Goal: Transaction & Acquisition: Book appointment/travel/reservation

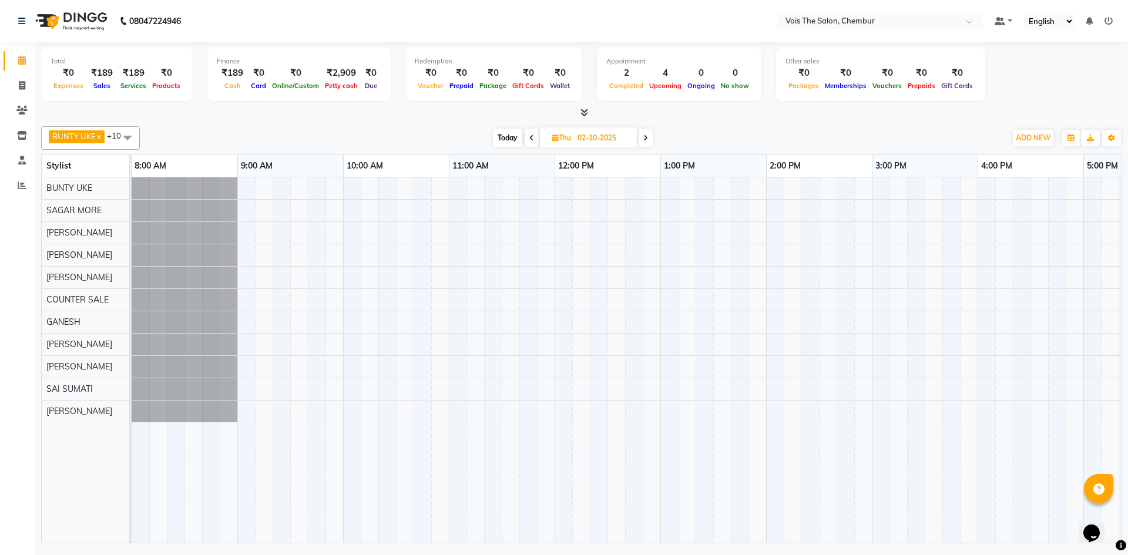
scroll to position [0, 529]
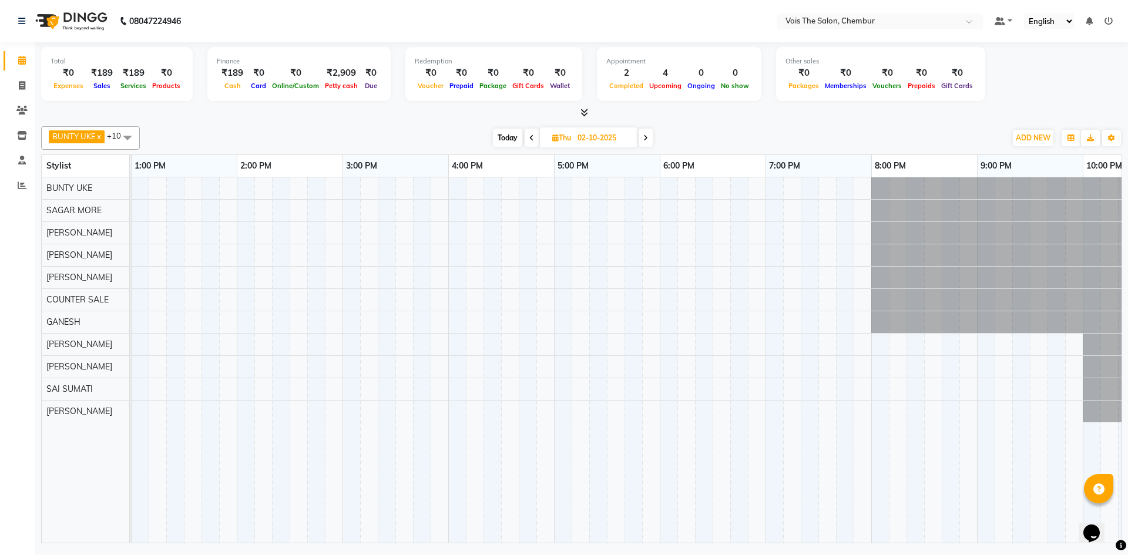
click at [507, 136] on span "Today" at bounding box center [507, 138] width 29 height 18
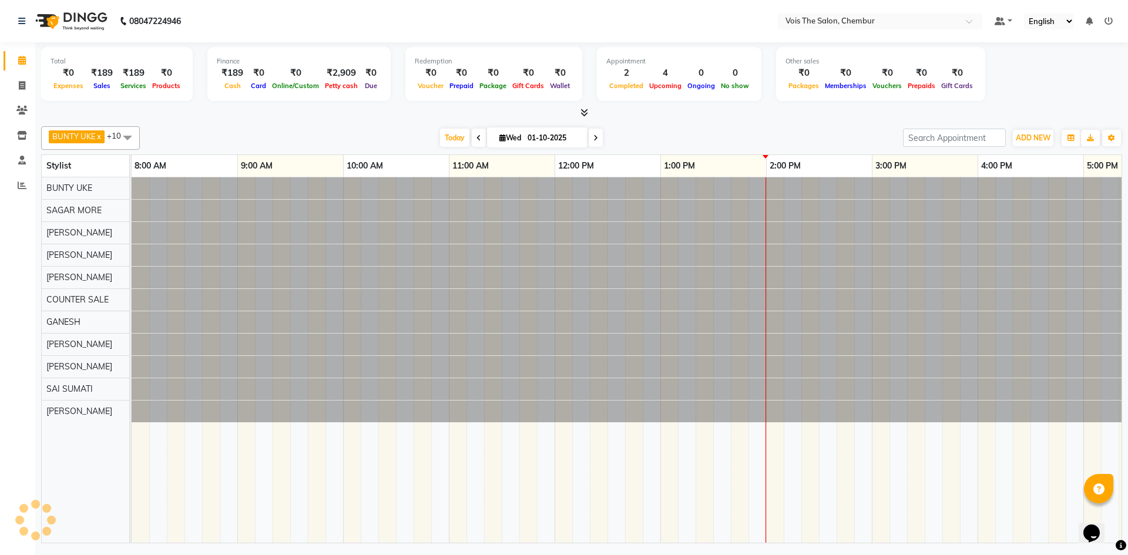
scroll to position [0, 0]
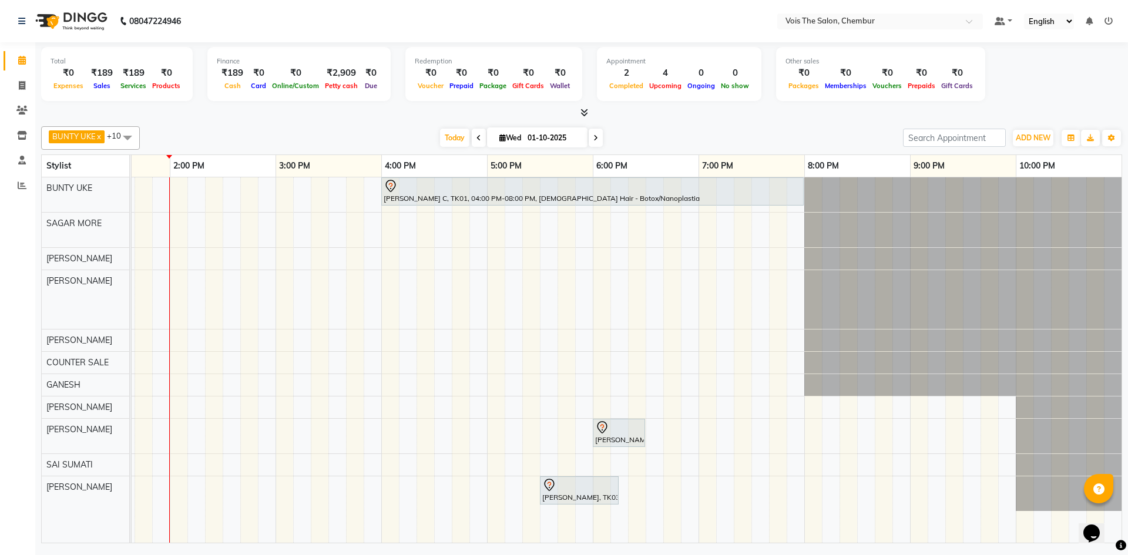
click at [596, 137] on icon at bounding box center [595, 137] width 5 height 7
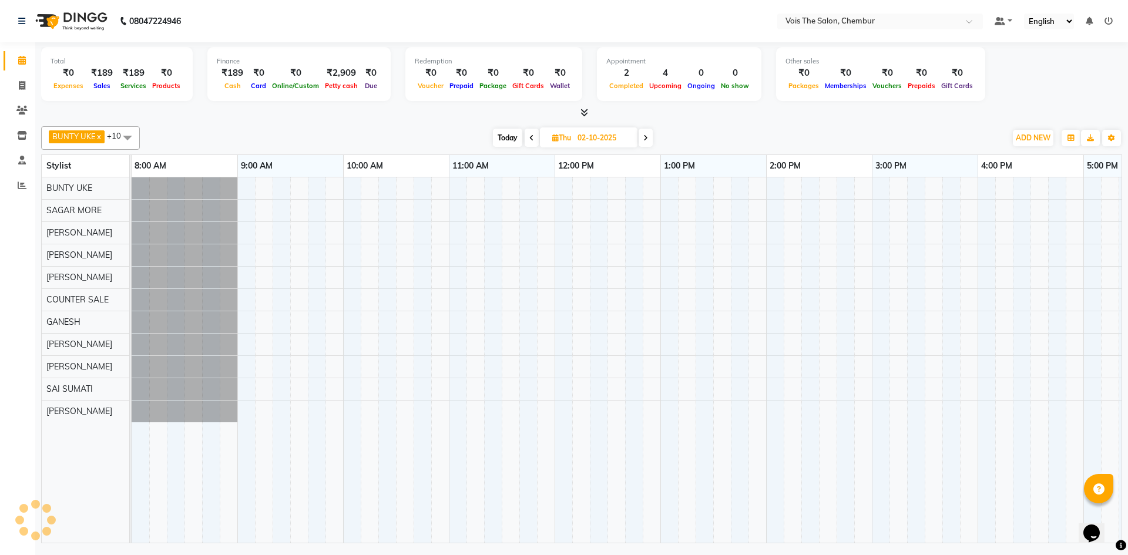
scroll to position [0, 596]
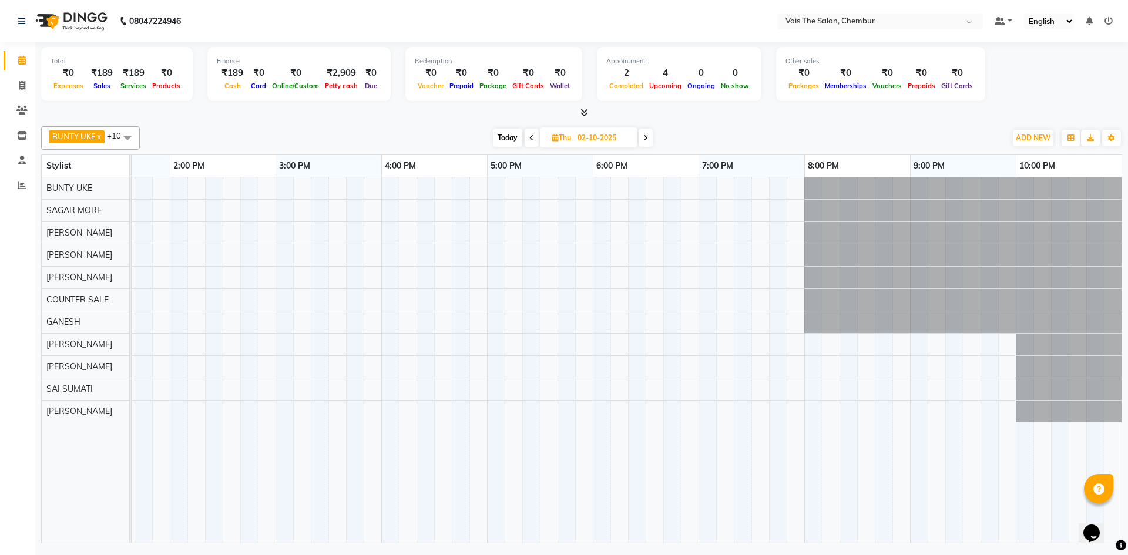
click at [502, 139] on span "Today" at bounding box center [507, 138] width 29 height 18
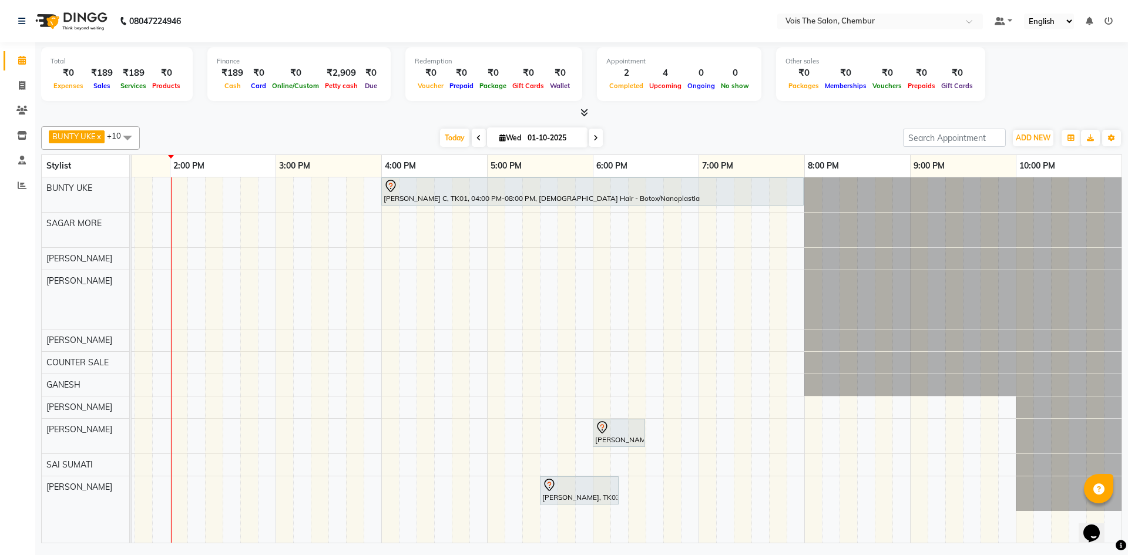
click at [597, 137] on icon at bounding box center [595, 137] width 5 height 7
type input "02-10-2025"
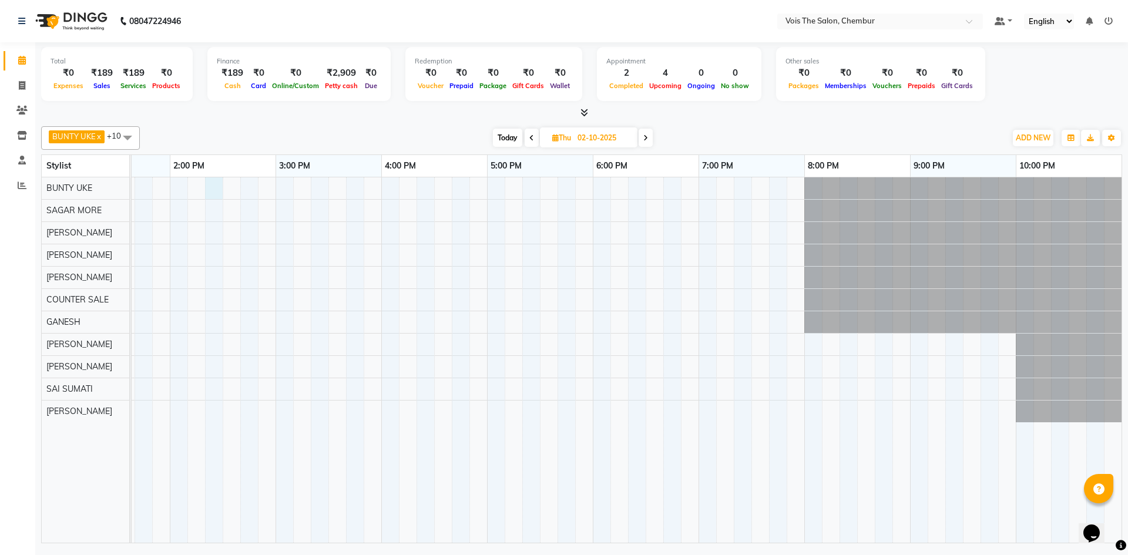
click at [216, 190] on div at bounding box center [328, 359] width 1586 height 365
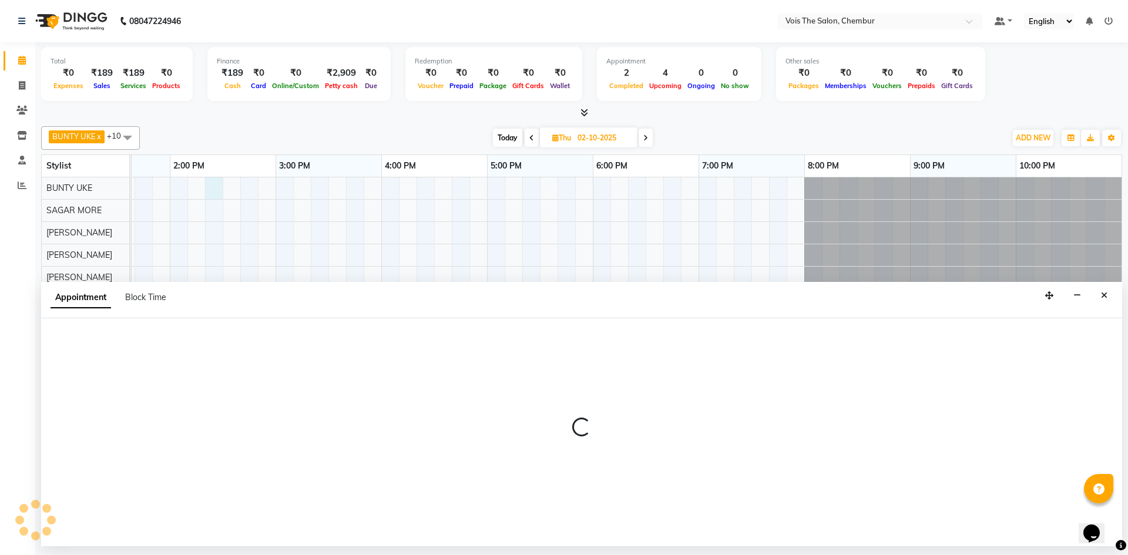
select select "79151"
select select "tentative"
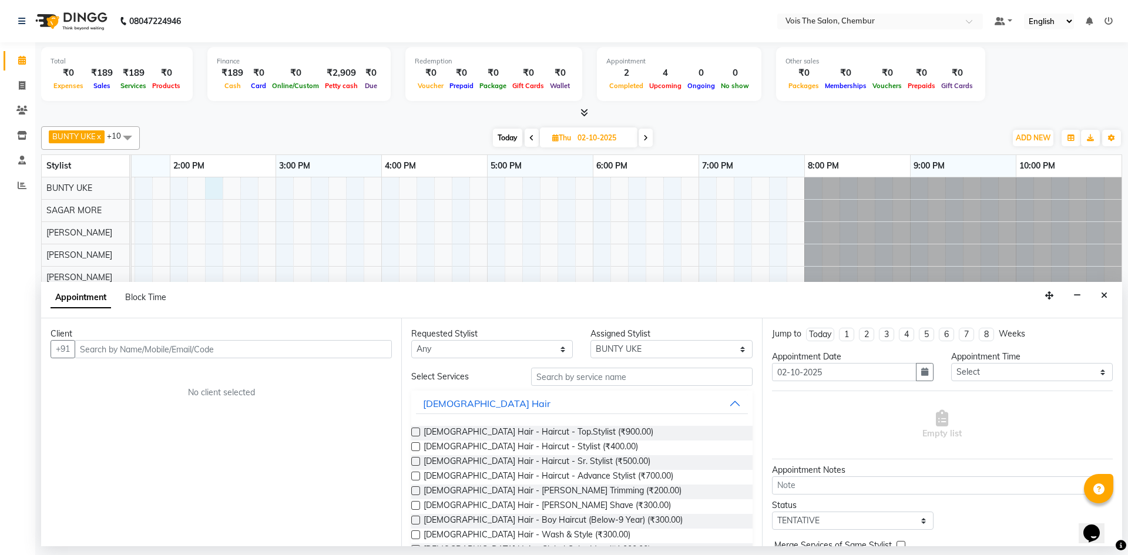
click at [205, 349] on input "text" at bounding box center [233, 349] width 317 height 18
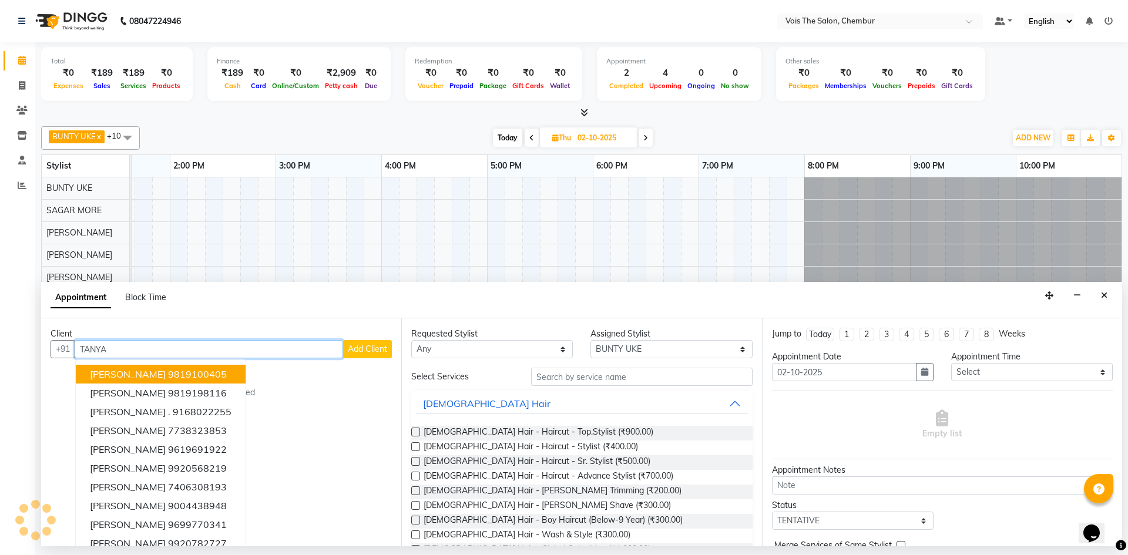
click at [133, 348] on input "TANYA" at bounding box center [209, 349] width 268 height 18
type input "T"
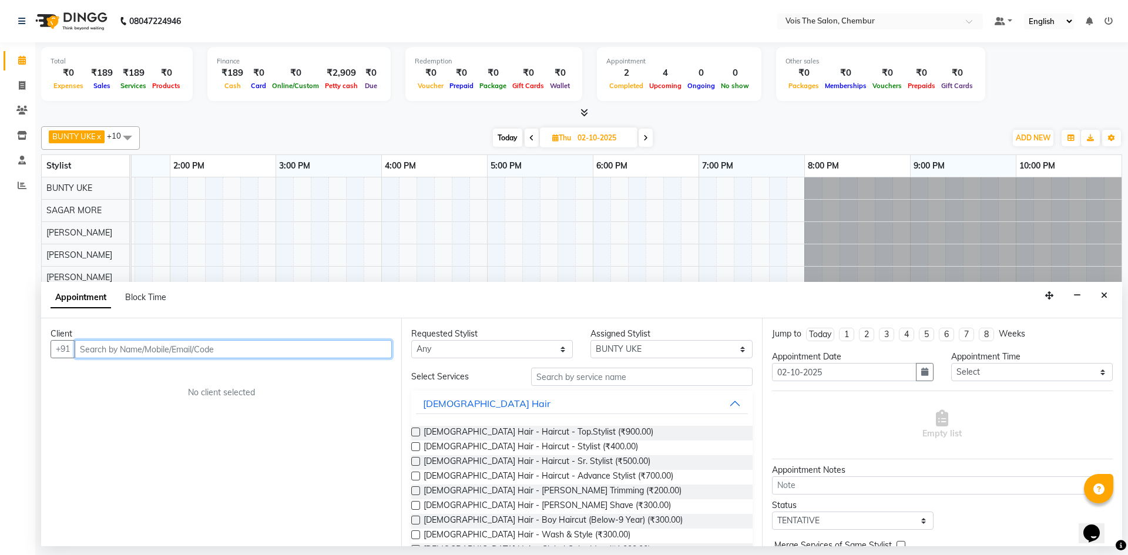
paste input "98204 20638"
type input "98204 20638"
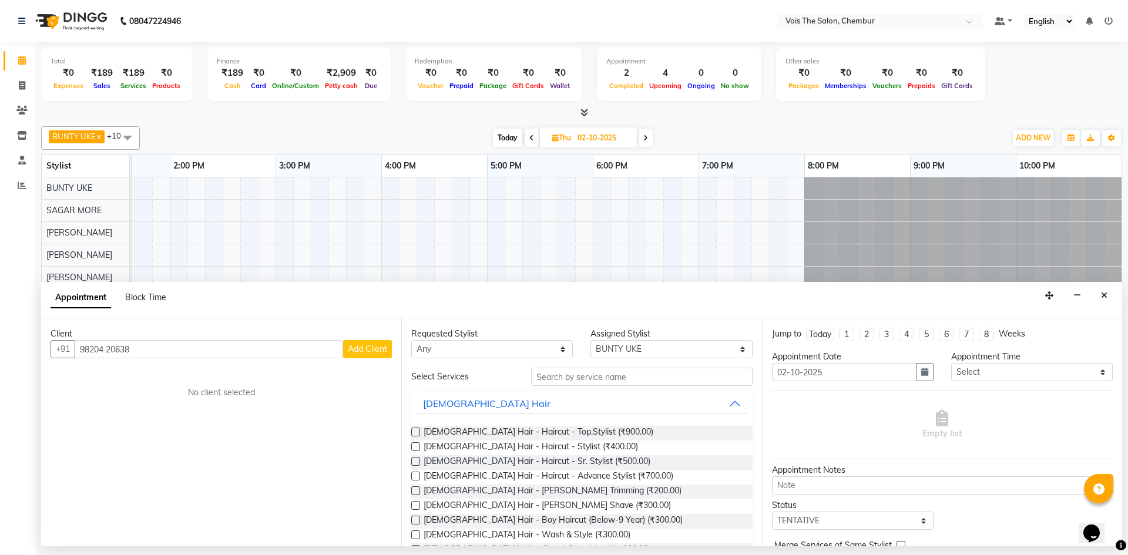
click at [365, 347] on span "Add Client" at bounding box center [367, 349] width 39 height 11
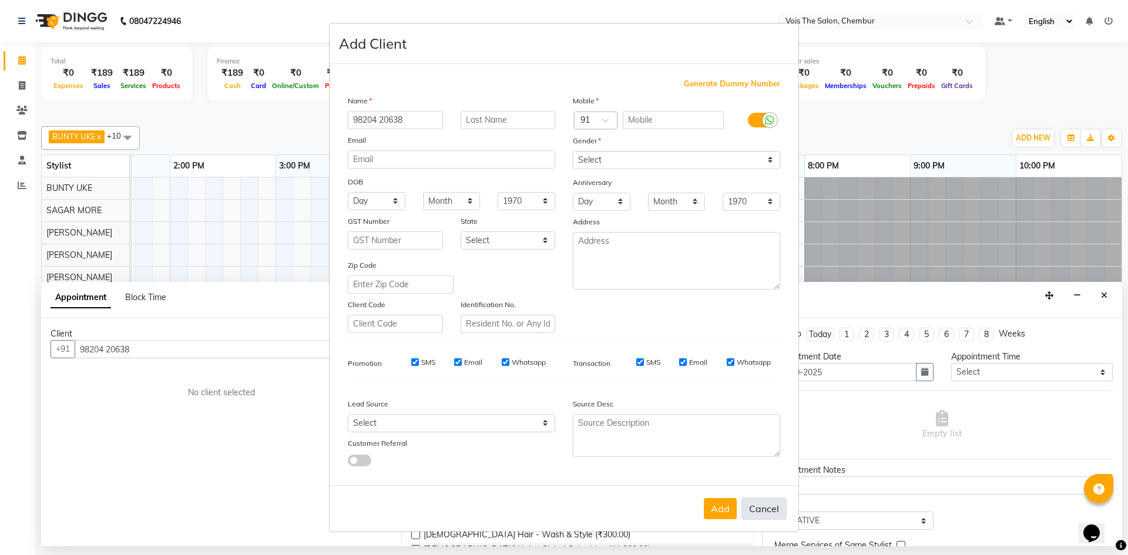
click at [762, 511] on button "Cancel" at bounding box center [763, 508] width 45 height 22
select select
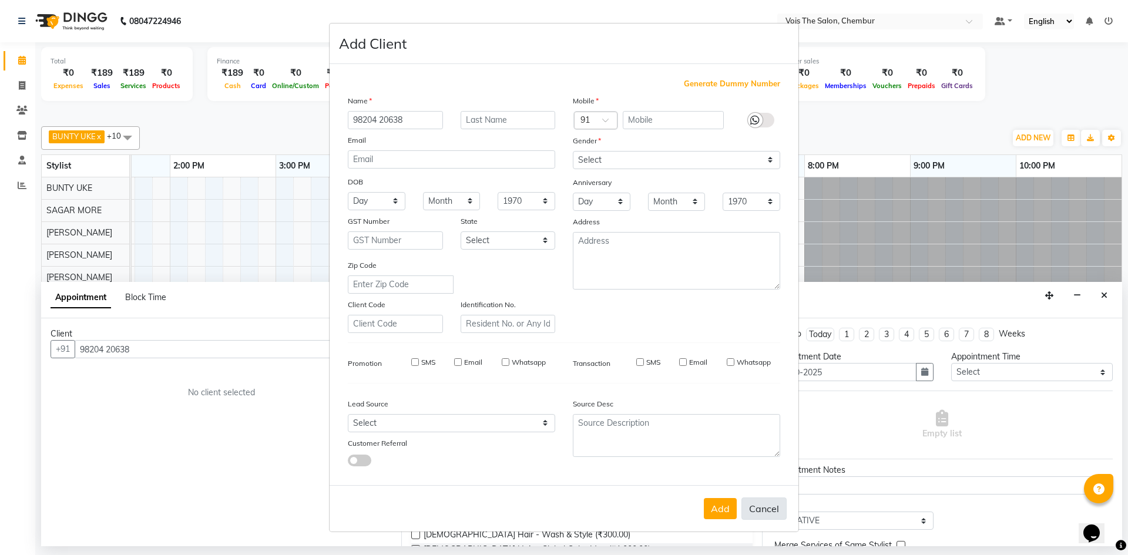
select select
checkbox input "false"
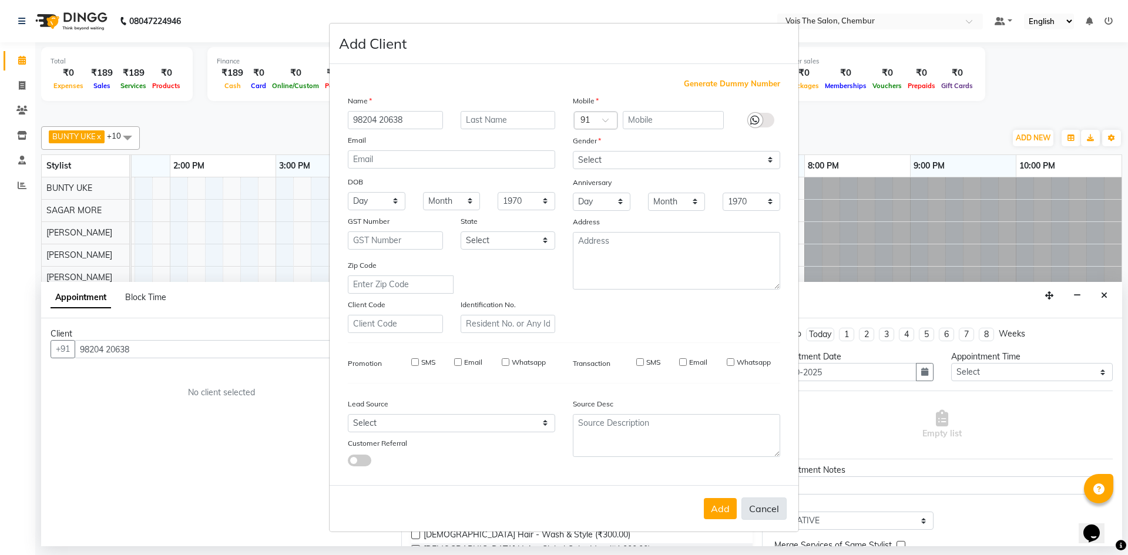
checkbox input "false"
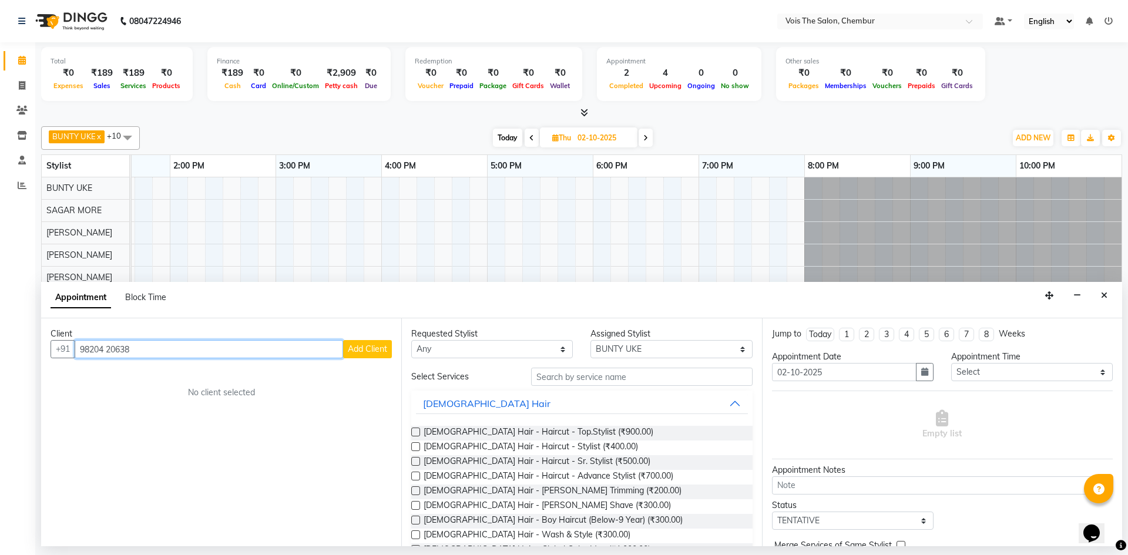
click at [226, 344] on input "98204 20638" at bounding box center [209, 349] width 268 height 18
type input "9"
paste input "98204 20638"
click at [250, 348] on input "98204 20638" at bounding box center [209, 349] width 268 height 18
type input "9"
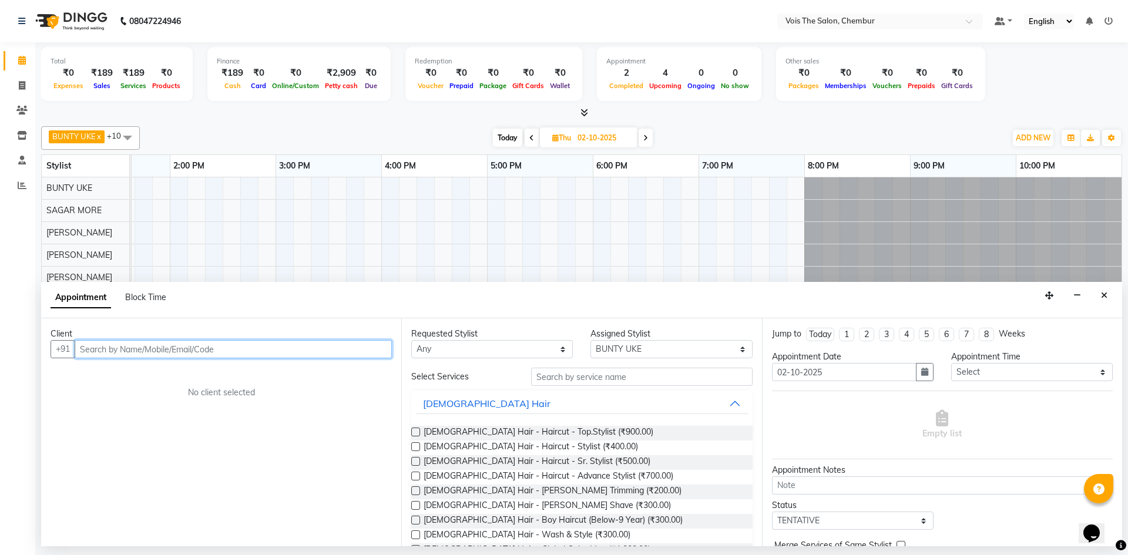
click at [217, 346] on input "text" at bounding box center [233, 349] width 317 height 18
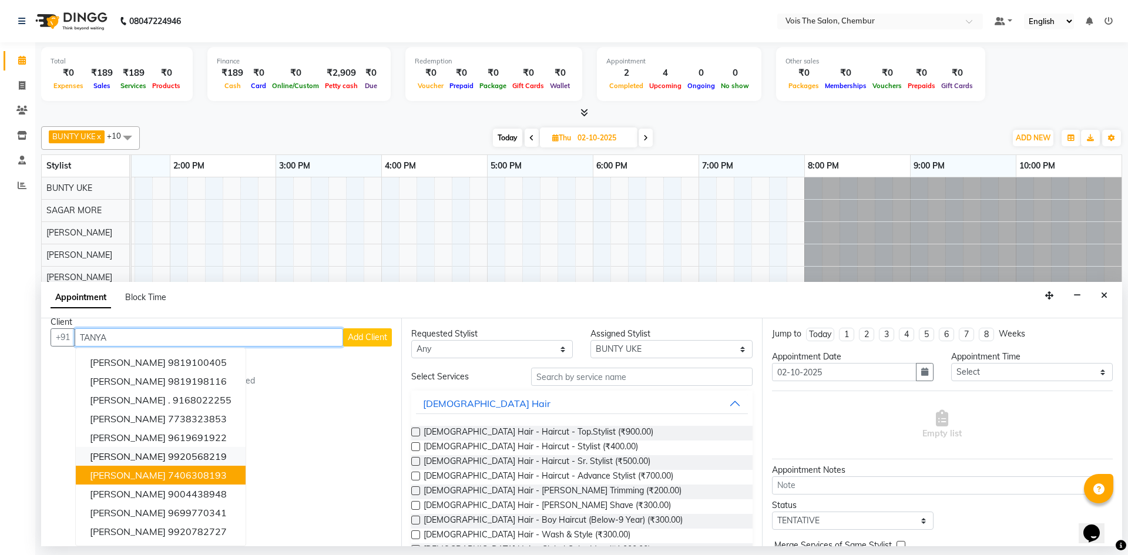
scroll to position [0, 0]
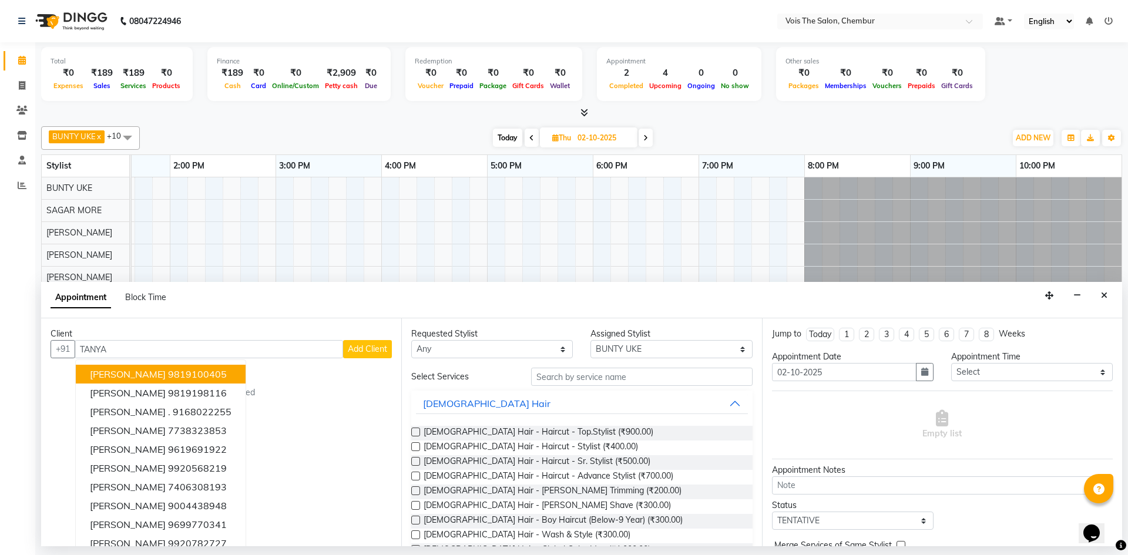
click at [209, 339] on div "Client" at bounding box center [221, 334] width 341 height 12
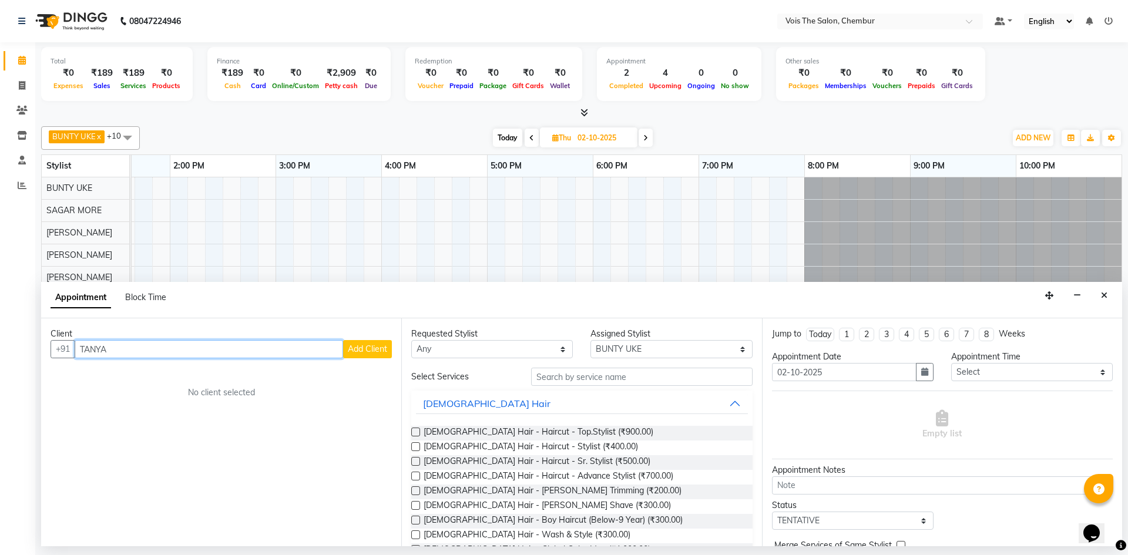
click at [208, 349] on input "TANYA" at bounding box center [209, 349] width 268 height 18
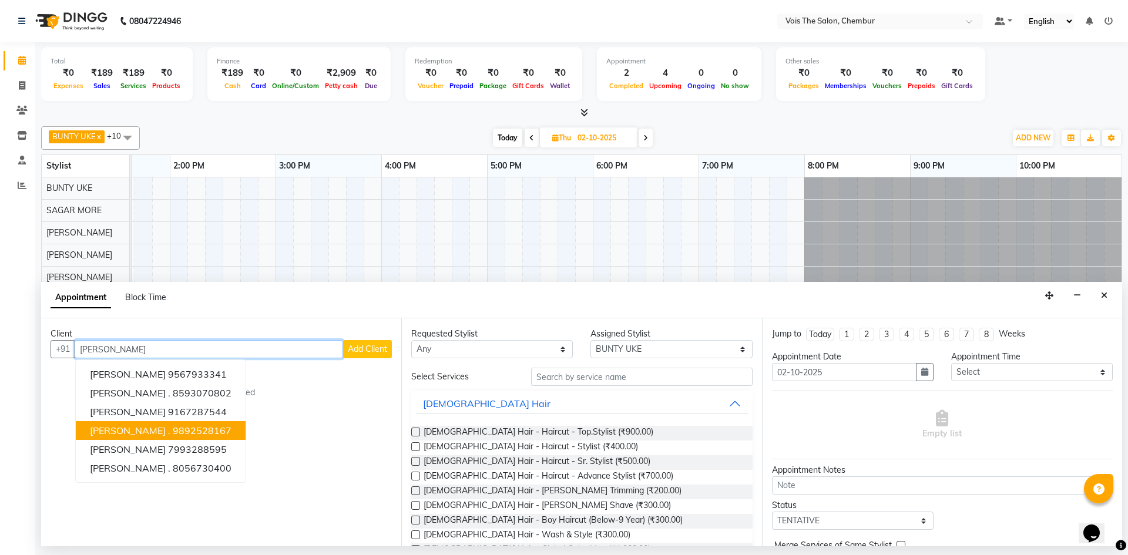
click at [233, 345] on input "[PERSON_NAME]" at bounding box center [209, 349] width 268 height 18
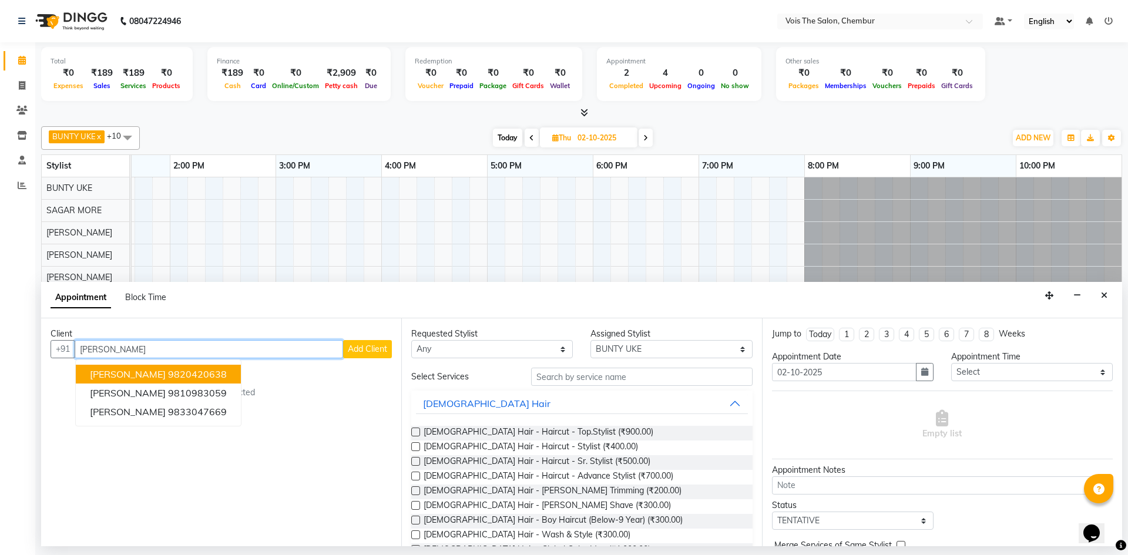
click at [204, 371] on button "[PERSON_NAME] K 9820420638" at bounding box center [158, 374] width 165 height 19
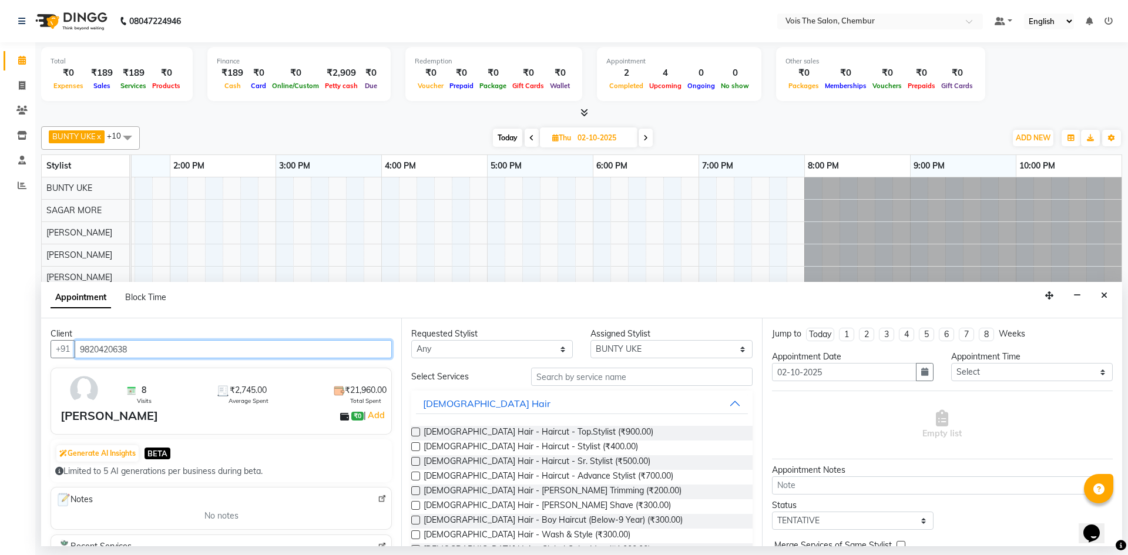
type input "9820420638"
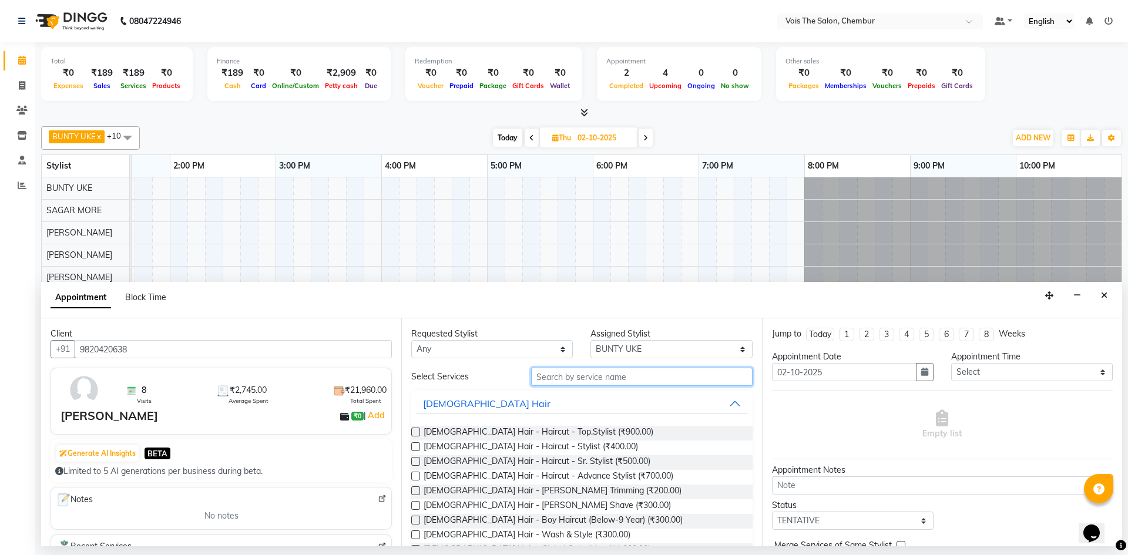
click at [583, 380] on input "text" at bounding box center [641, 377] width 221 height 18
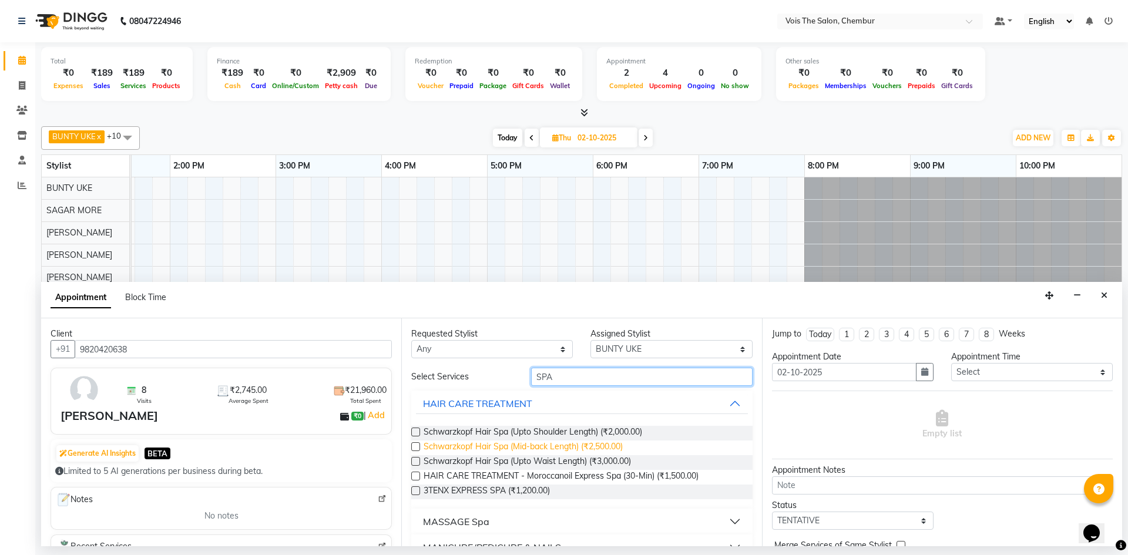
type input "SPA"
click at [565, 443] on span "Schwarzkopf Hair Spa (Mid-back Length) (₹2,500.00)" at bounding box center [522, 447] width 199 height 15
checkbox input "false"
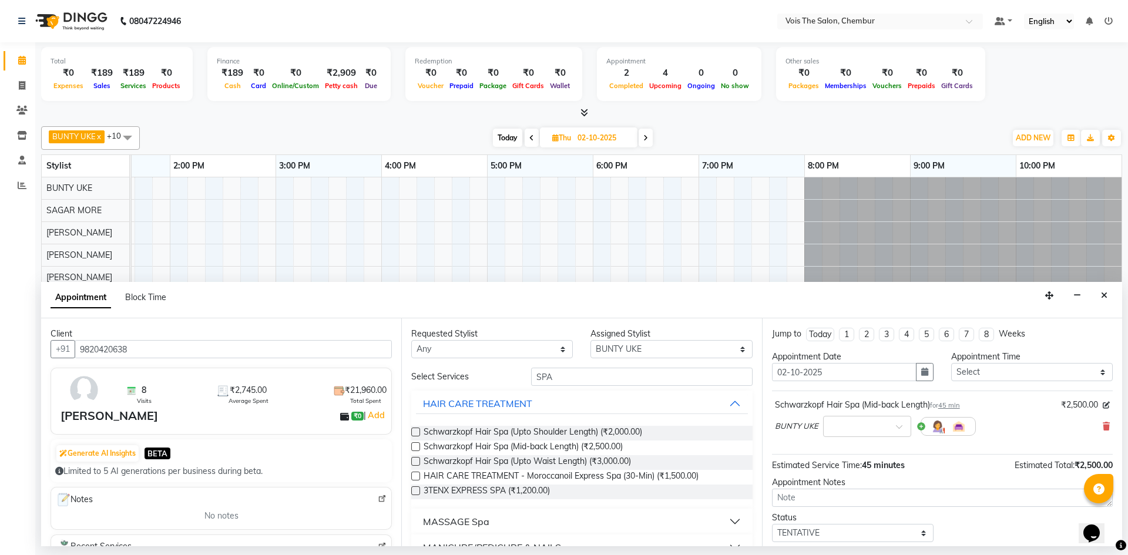
scroll to position [70, 0]
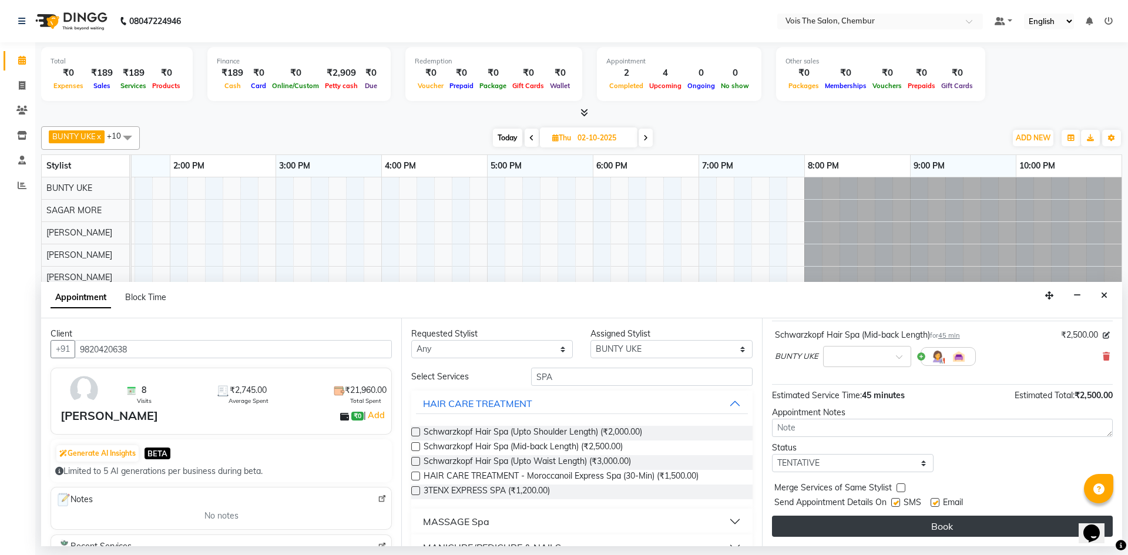
click at [962, 519] on button "Book" at bounding box center [942, 526] width 341 height 21
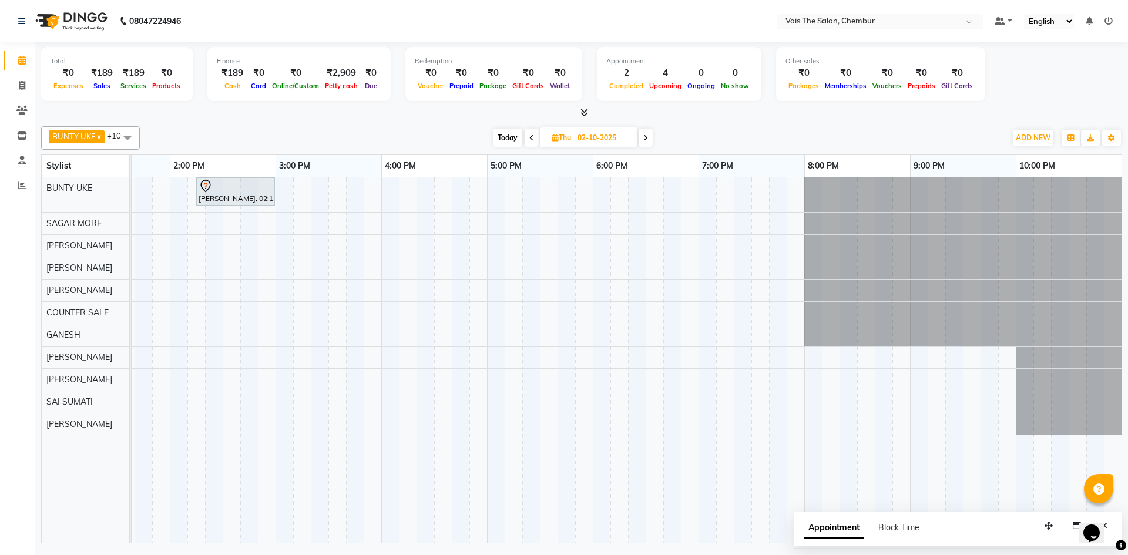
click at [507, 140] on span "Today" at bounding box center [507, 138] width 29 height 18
type input "01-10-2025"
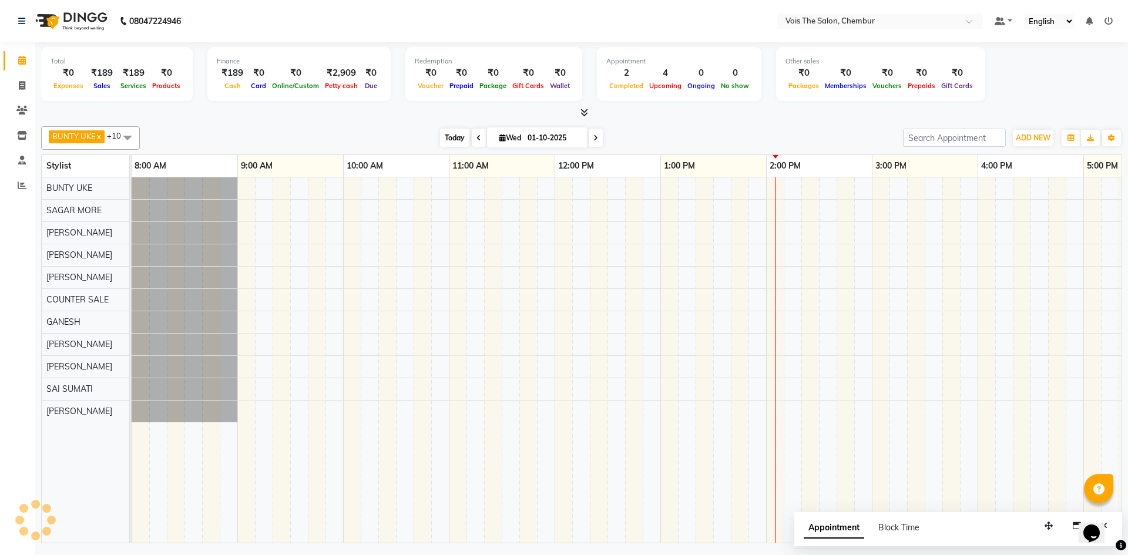
scroll to position [0, 596]
